Goal: Task Accomplishment & Management: Complete application form

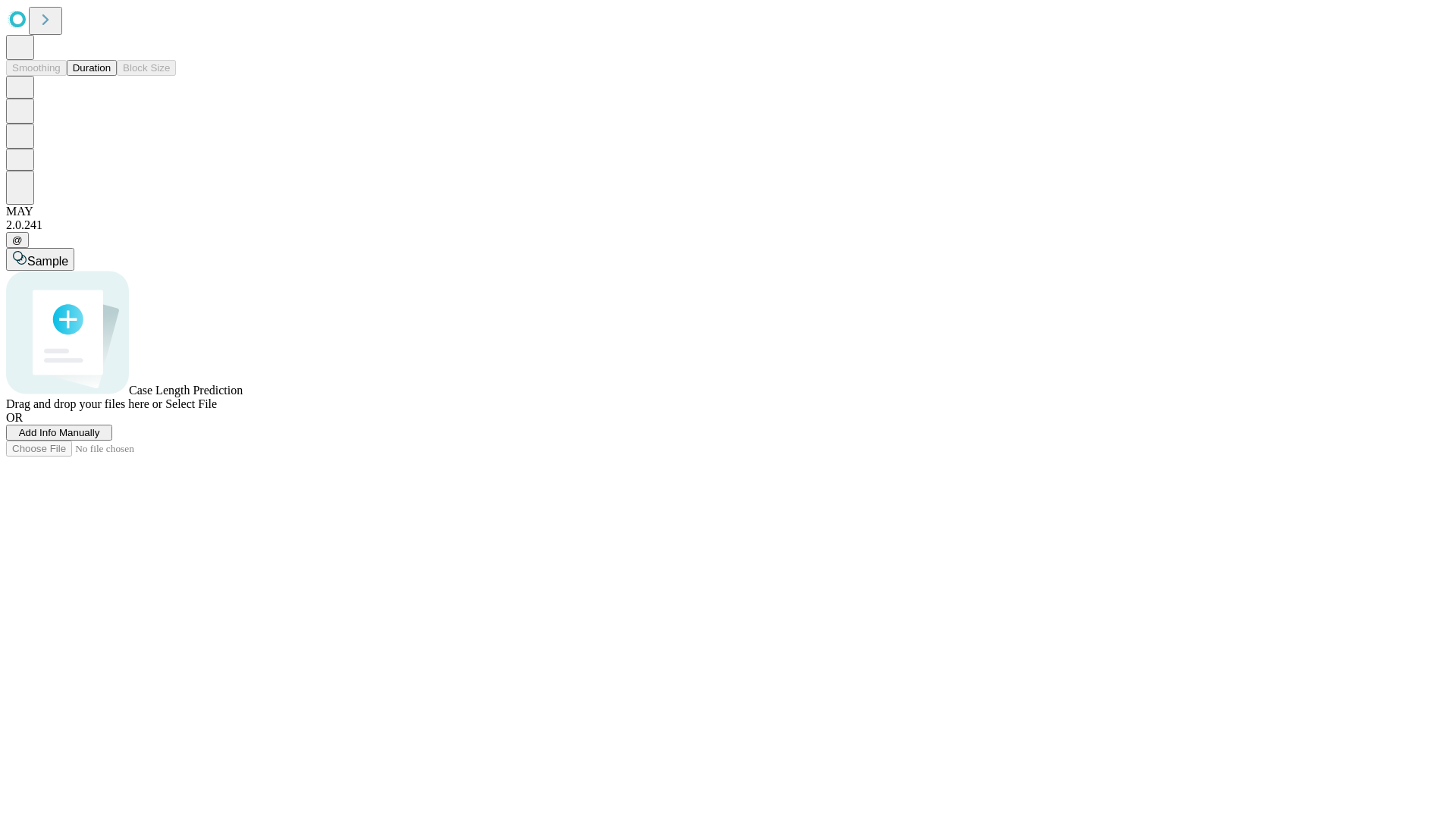
click at [111, 76] on button "Duration" at bounding box center [91, 68] width 50 height 16
click at [100, 439] on span "Add Info Manually" at bounding box center [60, 432] width 81 height 11
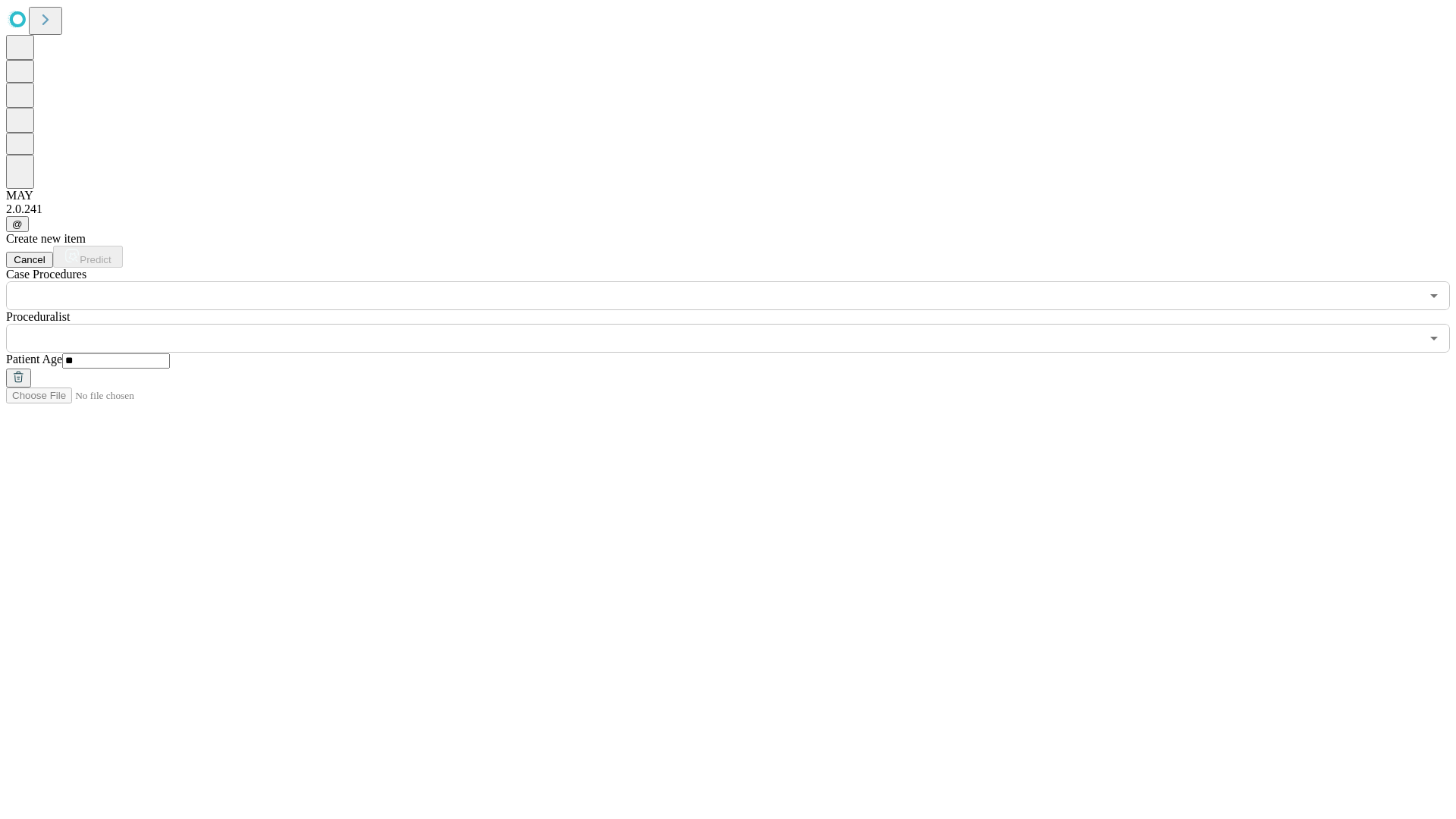
type input "**"
click at [738, 324] on input "text" at bounding box center [713, 338] width 1414 height 29
